Goal: Communication & Community: Participate in discussion

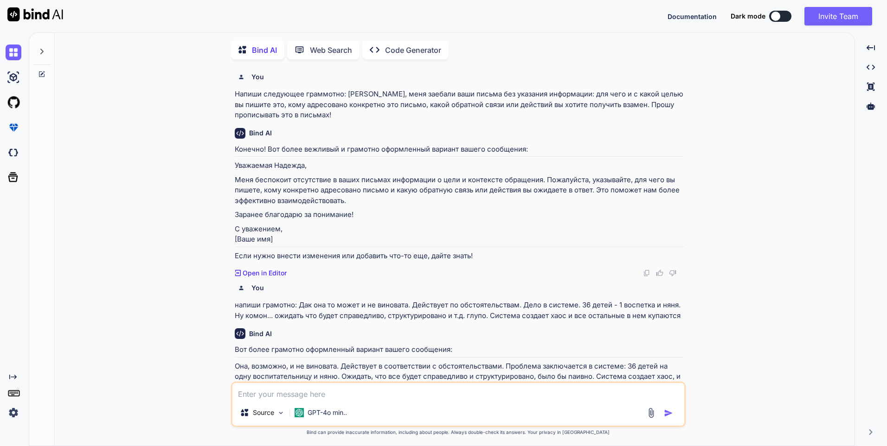
scroll to position [212, 0]
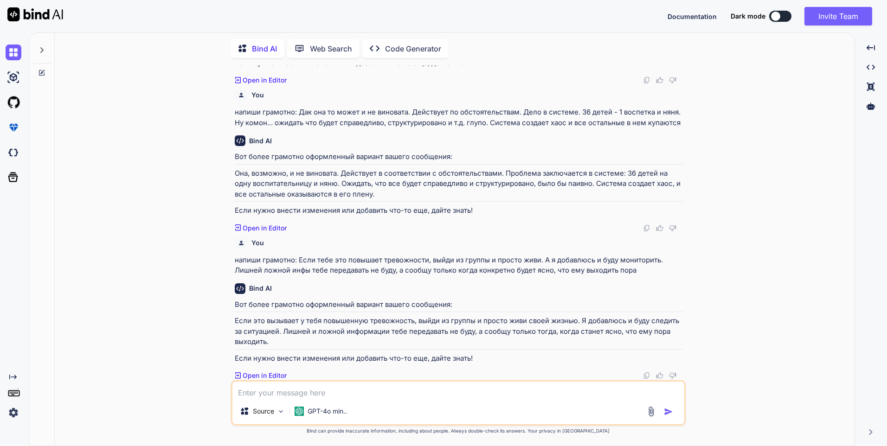
type textarea "н"
type textarea "x"
type textarea "на"
type textarea "x"
type textarea "нап"
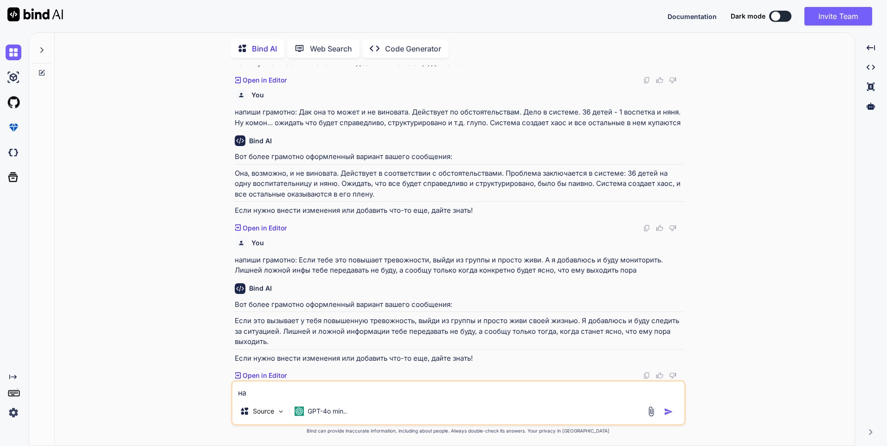
type textarea "x"
type textarea "напи"
type textarea "x"
type textarea "напиш"
type textarea "x"
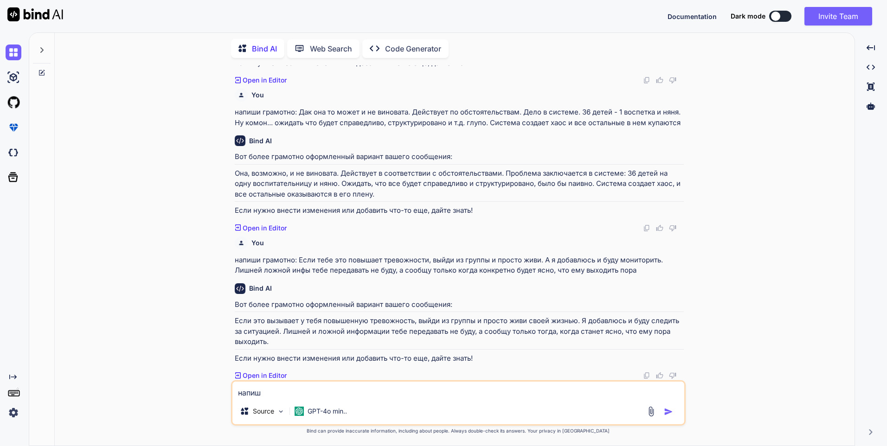
type textarea "напиши"
type textarea "x"
type textarea "напиши"
type textarea "x"
type textarea "напиши г"
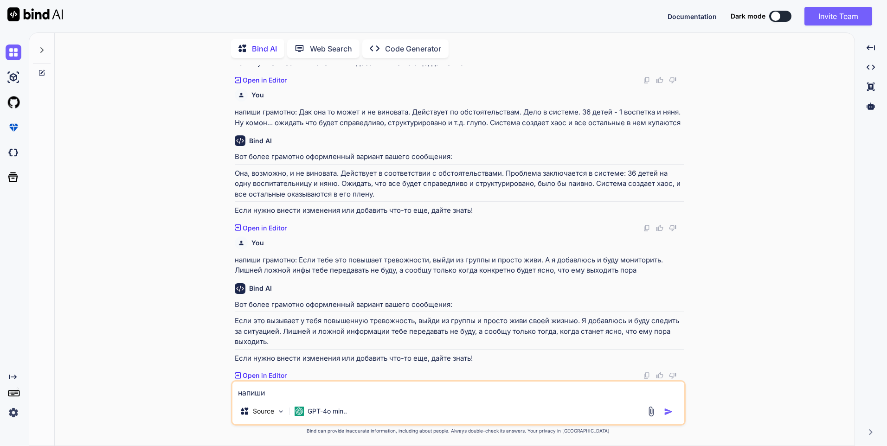
type textarea "x"
type textarea "напиши гр"
type textarea "x"
type textarea "напиши гра"
type textarea "x"
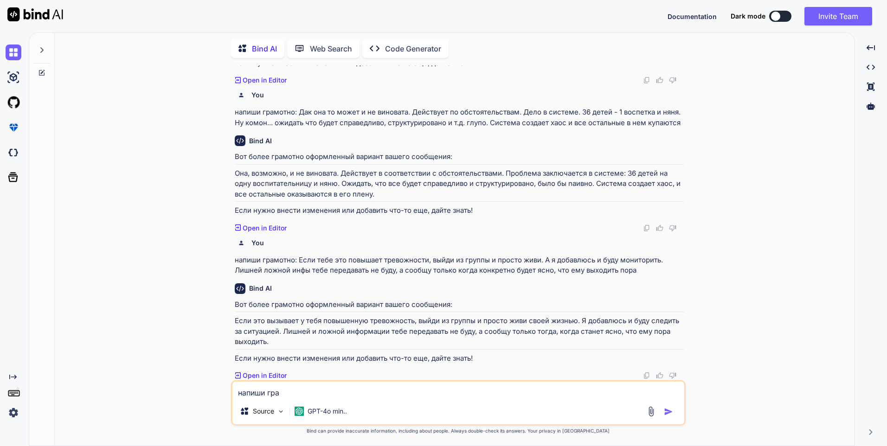
type textarea "напиши грам"
type textarea "x"
type textarea "напиши грамм"
type textarea "x"
type textarea "напиши граммо"
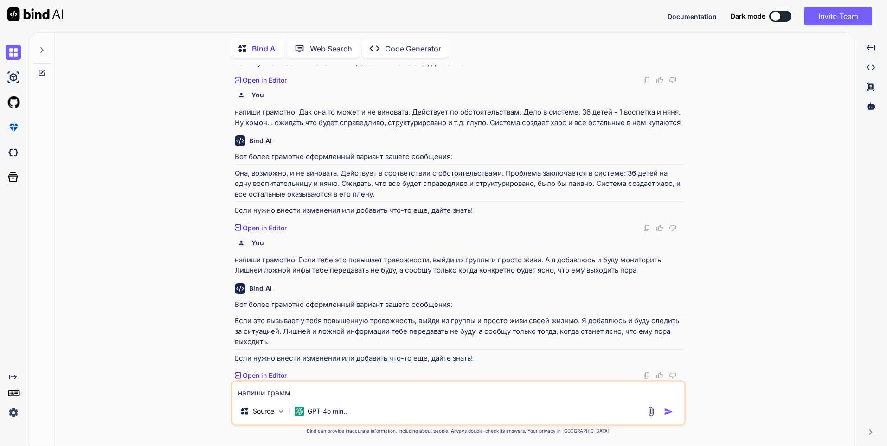
type textarea "x"
type textarea "напиши граммот"
type textarea "x"
type textarea "напиши граммотн"
type textarea "x"
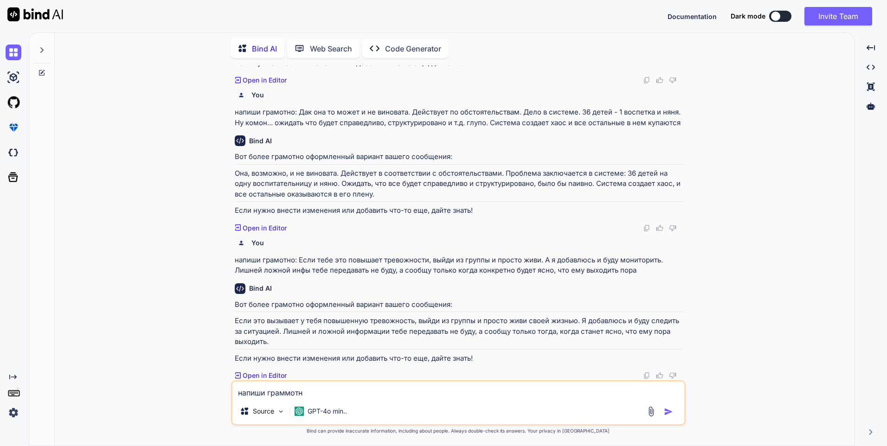
type textarea "напиши граммотно"
type textarea "x"
type textarea "напиши граммотно:"
type textarea "x"
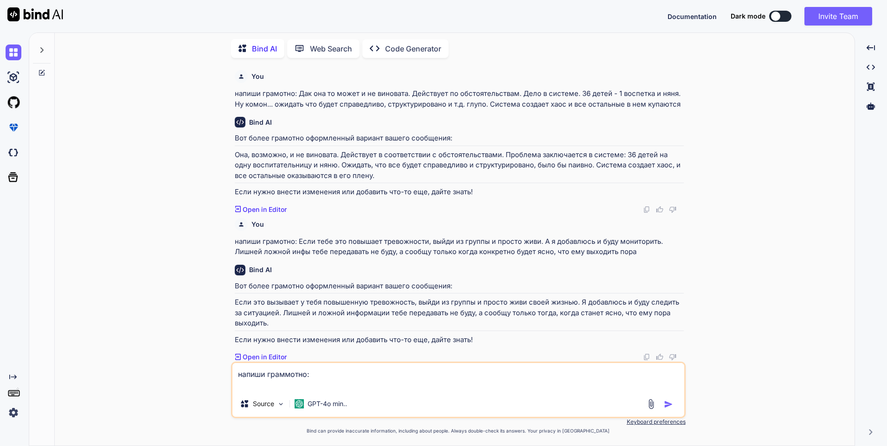
type textarea "напиши граммотно: глупые родители! Уже писал выше, что воспитателю претензии вы…"
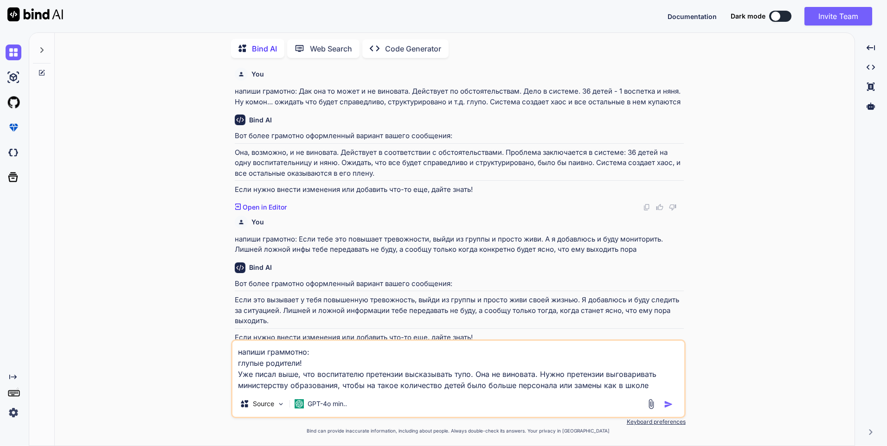
type textarea "x"
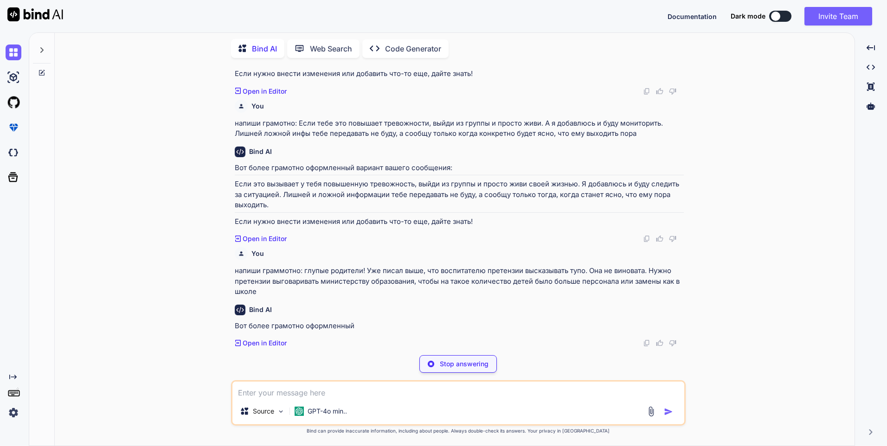
scroll to position [332, 0]
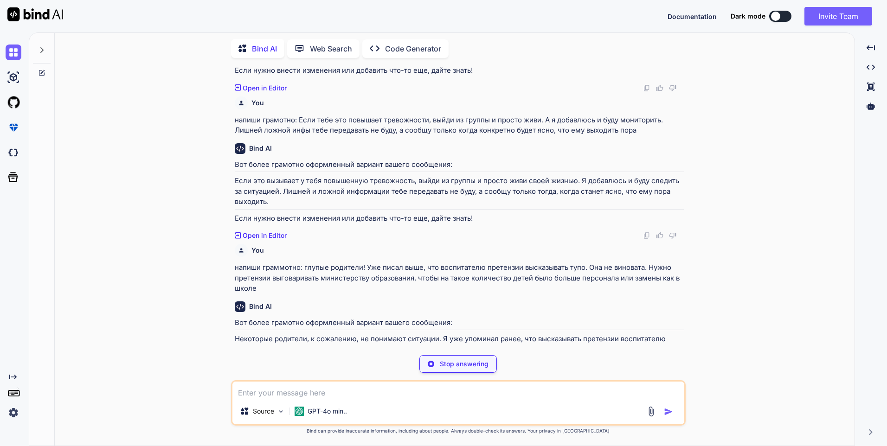
type textarea "x"
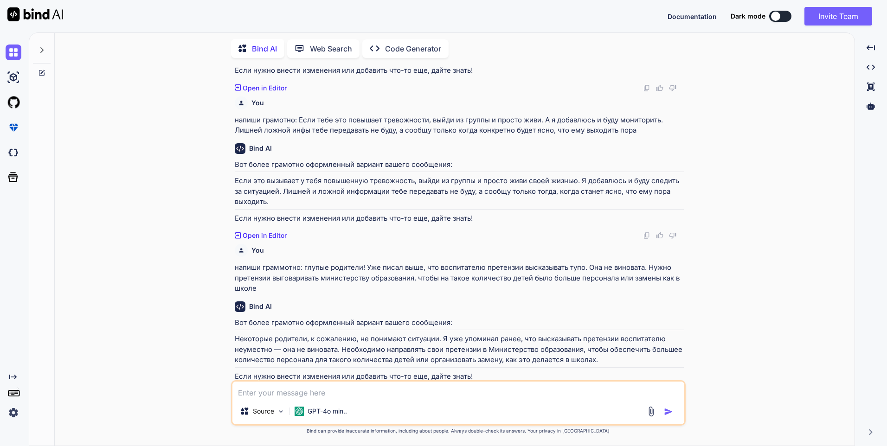
scroll to position [370, 0]
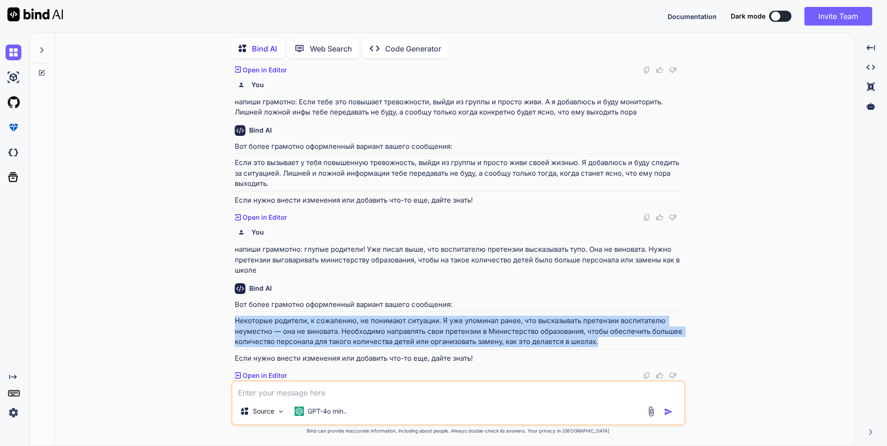
drag, startPoint x: 599, startPoint y: 342, endPoint x: 234, endPoint y: 319, distance: 365.2
click at [235, 319] on p "Некоторые родители, к сожалению, не понимают ситуации. Я уже упоминал ранее, чт…" at bounding box center [459, 332] width 449 height 32
copy p "Некоторые родители, к сожалению, не понимают ситуации. Я уже упоминал ранее, чт…"
